Goal: Navigation & Orientation: Find specific page/section

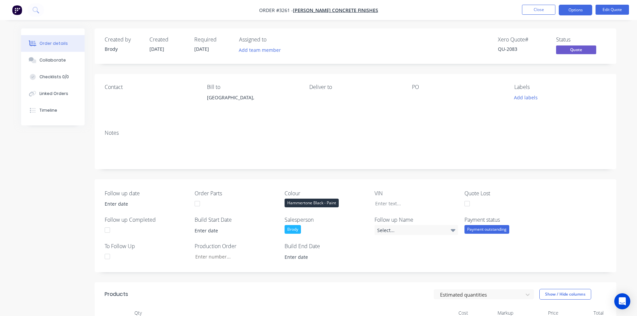
scroll to position [301, 0]
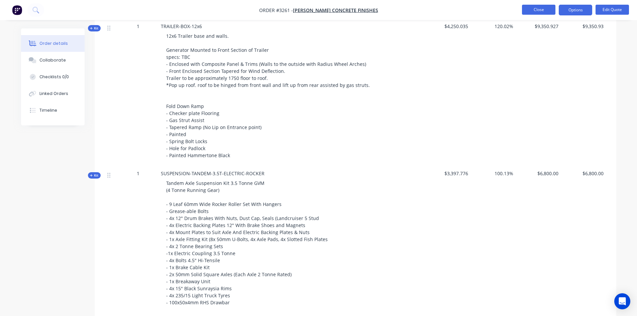
click at [534, 8] on button "Close" at bounding box center [538, 10] width 33 height 10
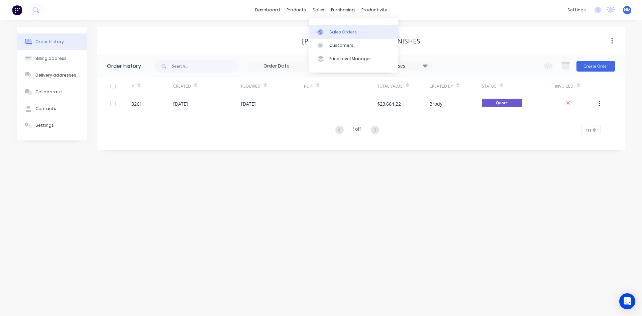
click at [329, 33] on div "Sales Orders" at bounding box center [342, 32] width 27 height 6
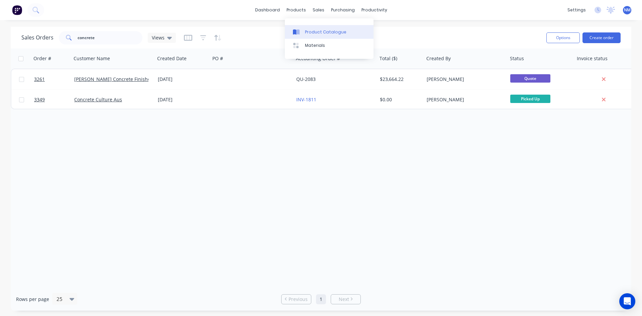
click at [312, 30] on div "Product Catalogue" at bounding box center [325, 32] width 41 height 6
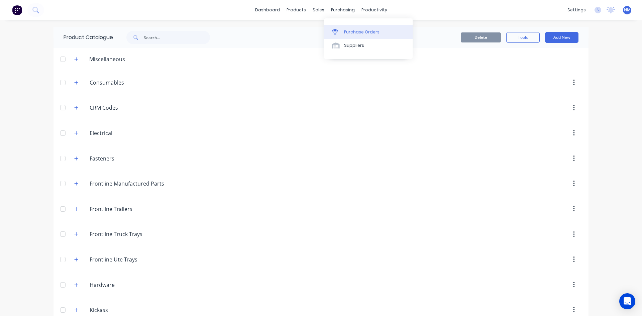
click at [349, 36] on link "Purchase Orders" at bounding box center [368, 31] width 89 height 13
